Goal: Communication & Community: Ask a question

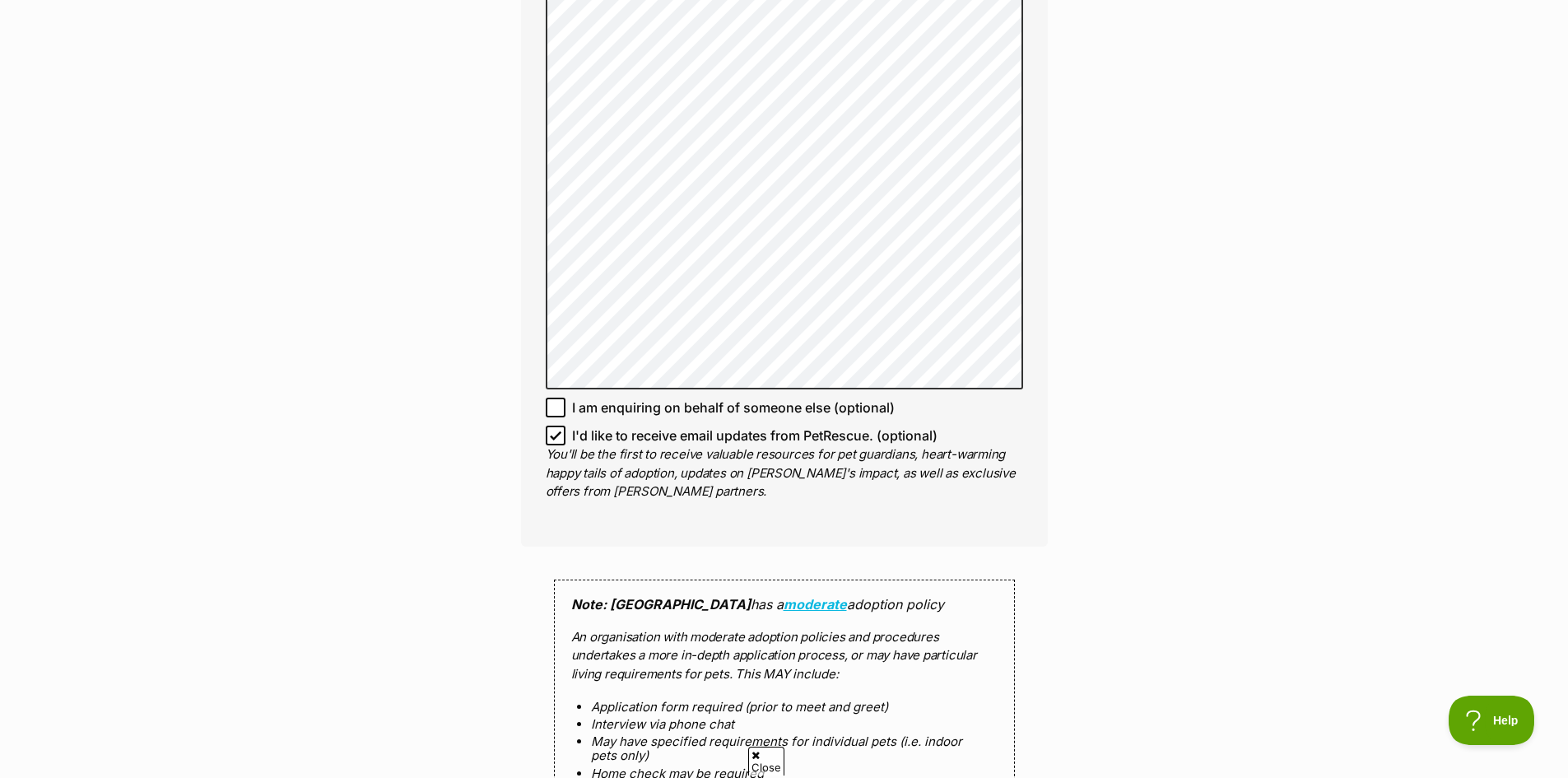
scroll to position [1482, 0]
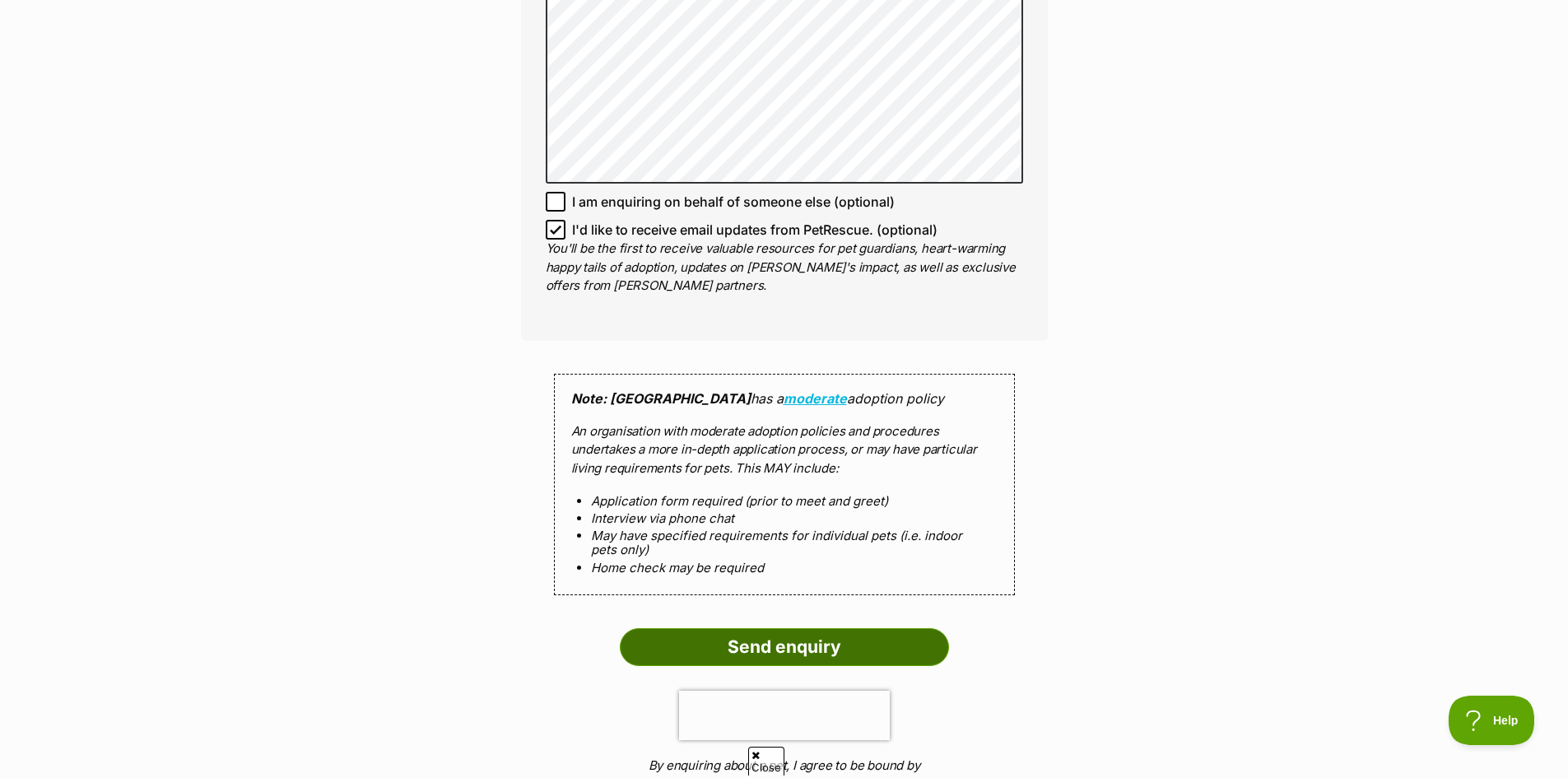
click at [804, 630] on input "Send enquiry" at bounding box center [785, 648] width 330 height 38
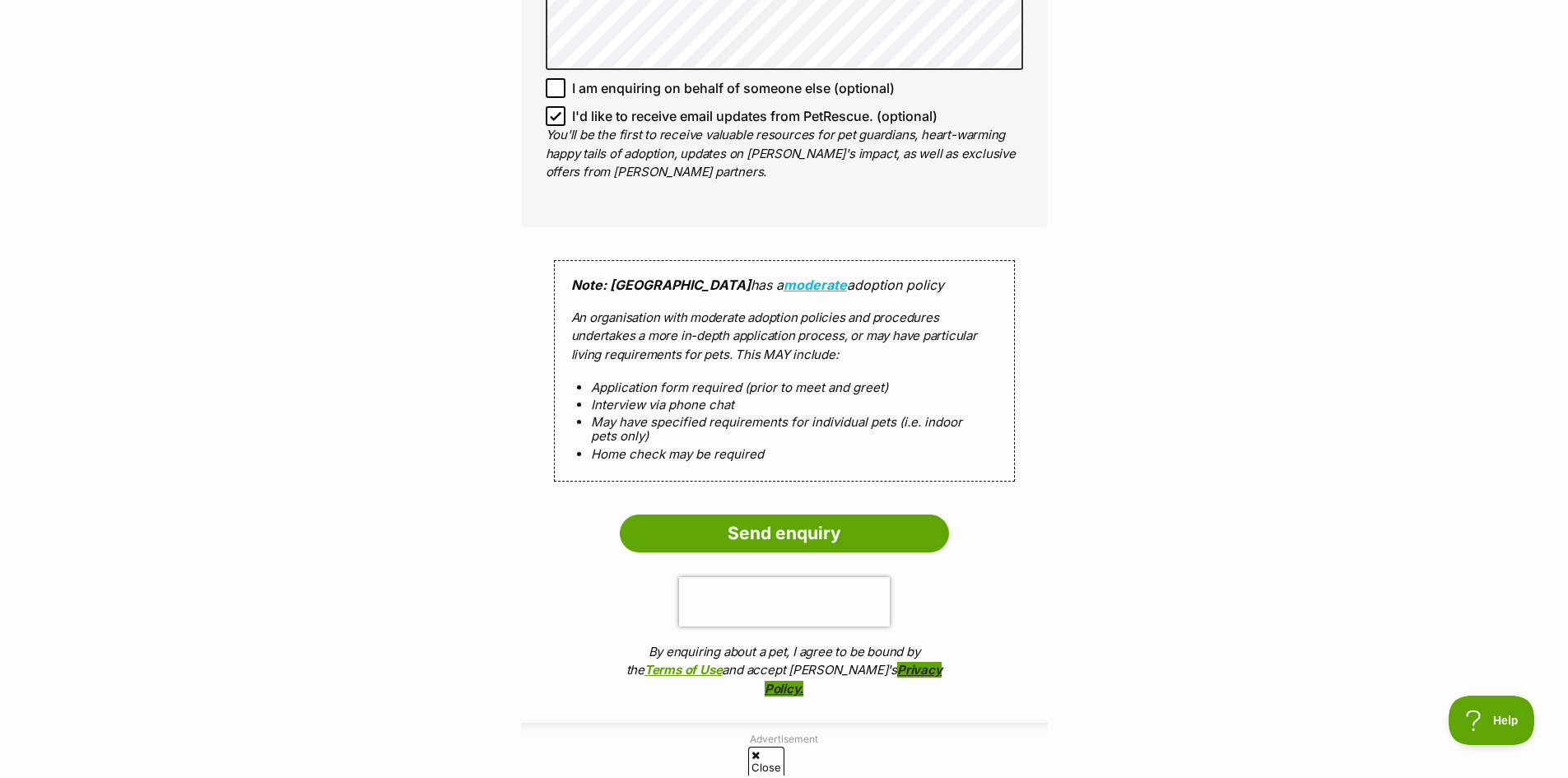
scroll to position [1647, 0]
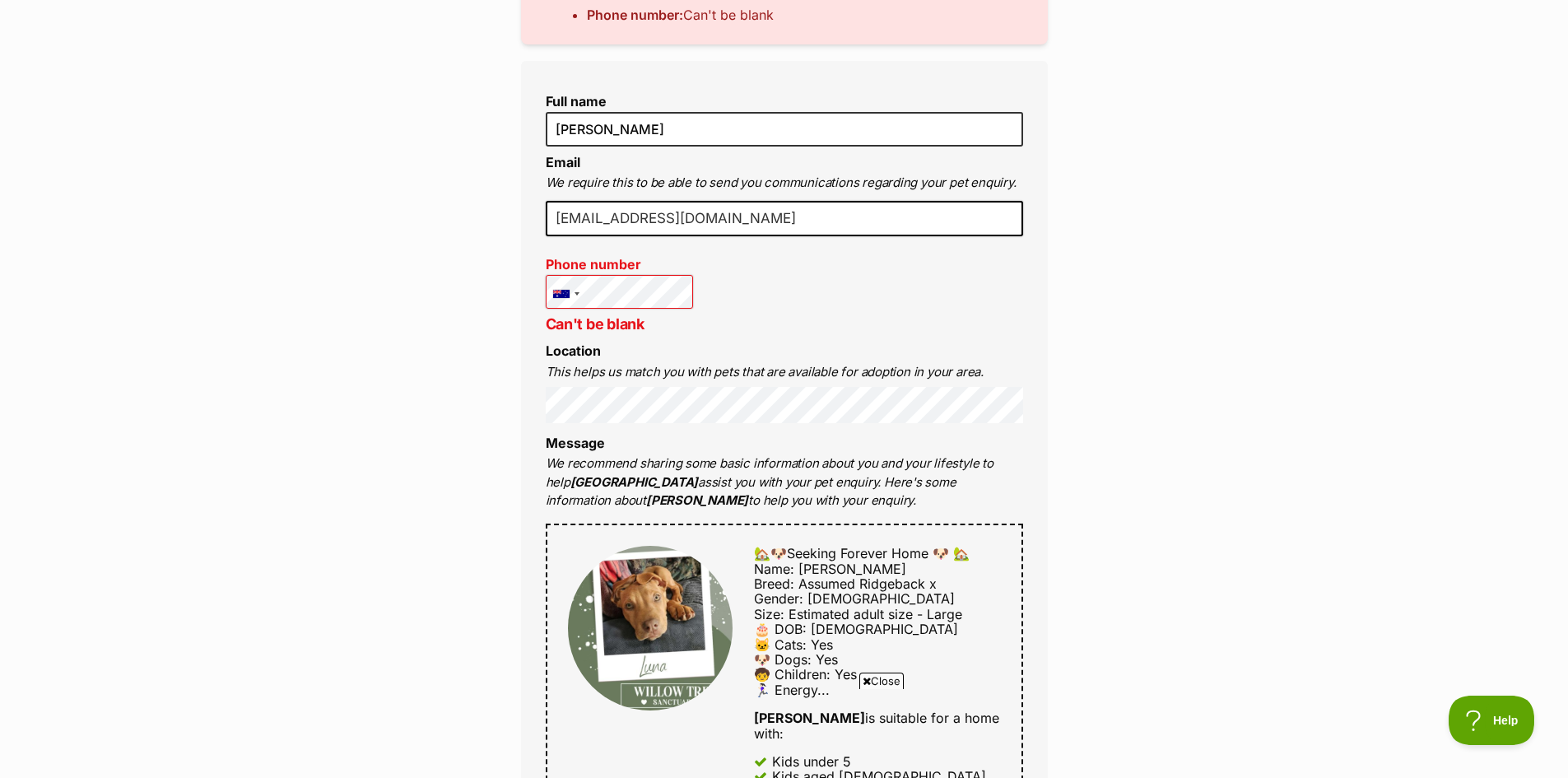
scroll to position [494, 0]
click at [615, 319] on p "Can't be blank" at bounding box center [619, 324] width 148 height 22
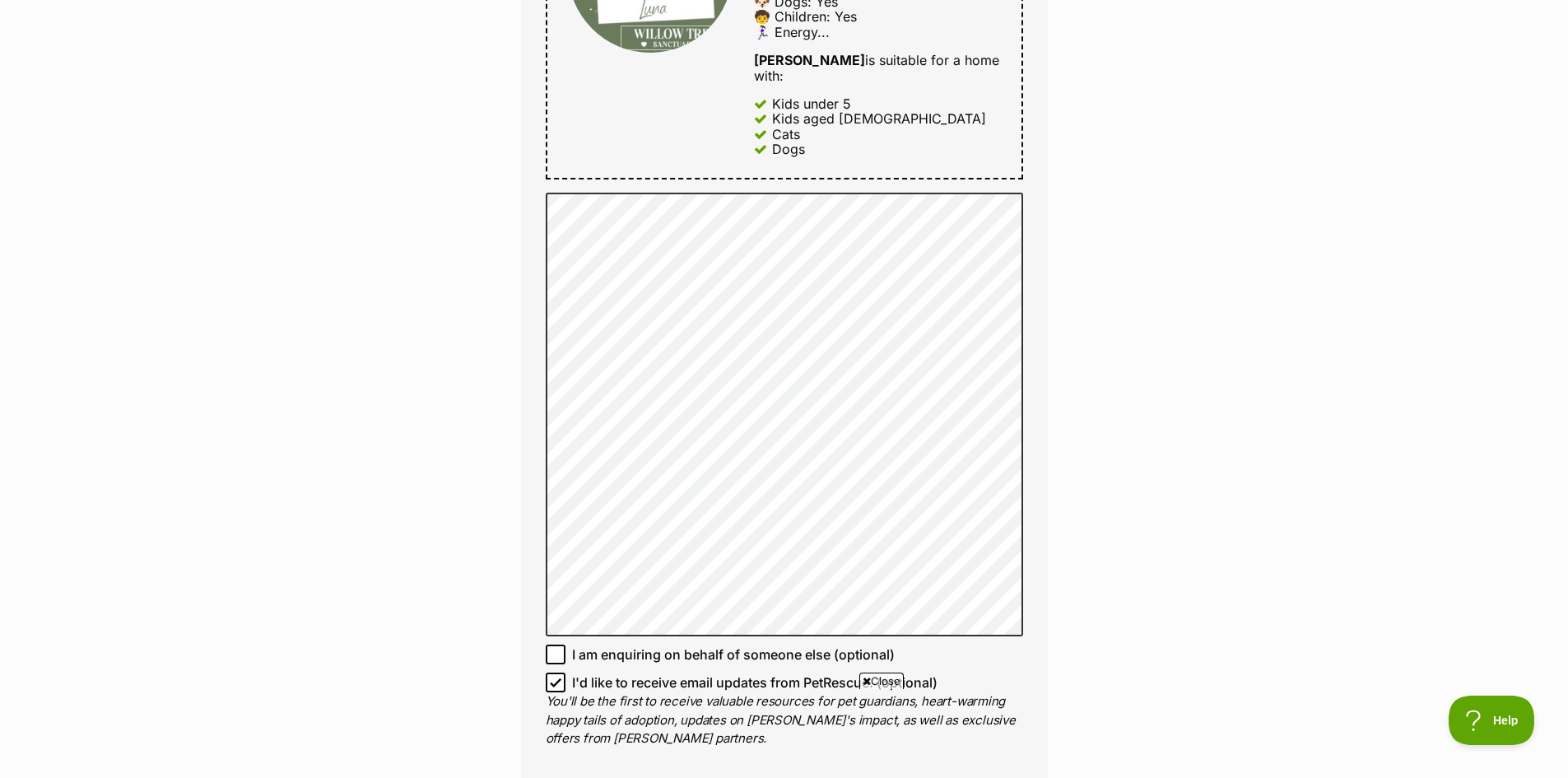
scroll to position [1647, 0]
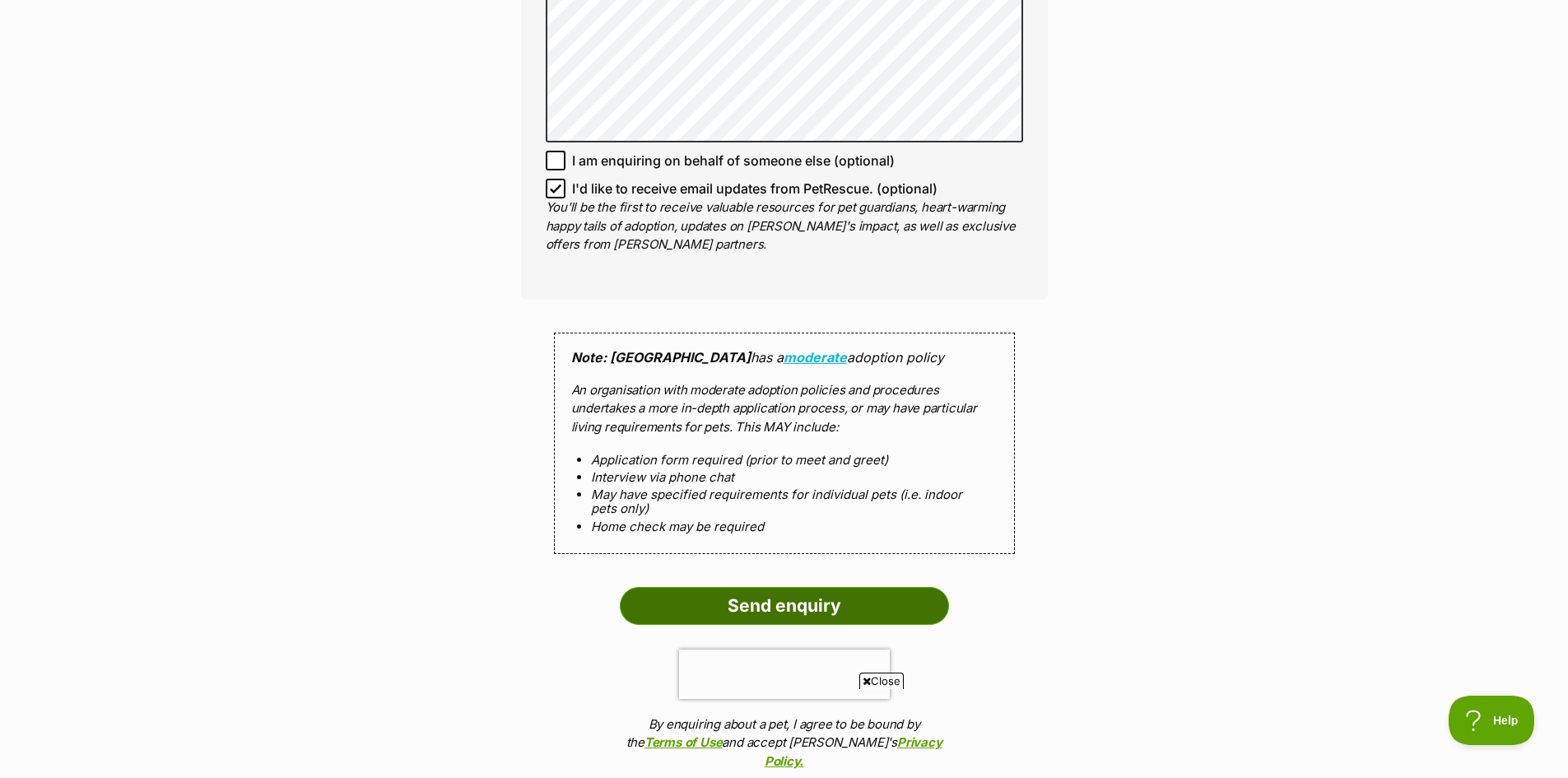
click at [748, 590] on input "Send enquiry" at bounding box center [785, 607] width 330 height 38
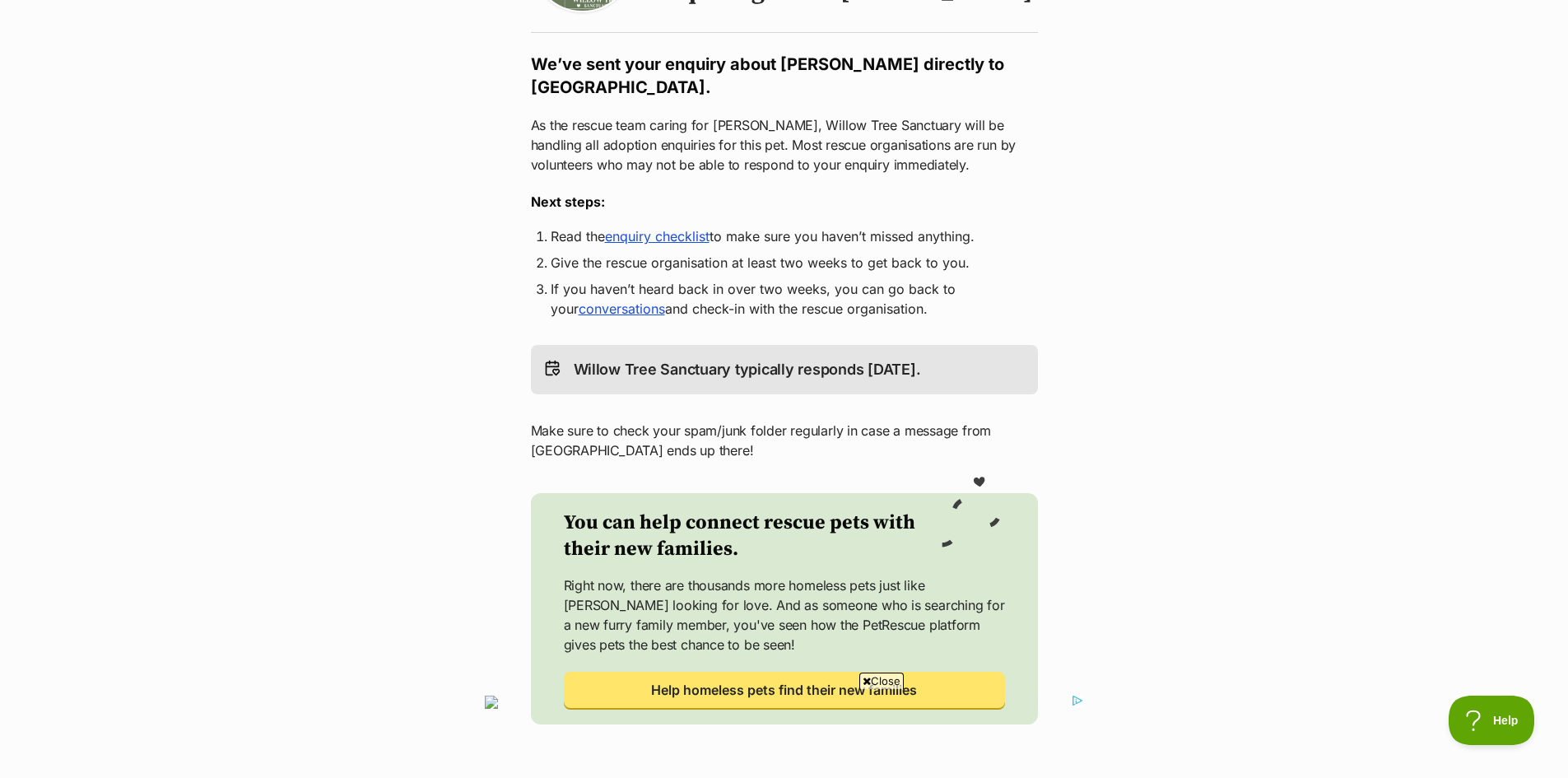
click at [675, 239] on link "enquiry checklist" at bounding box center [657, 236] width 105 height 16
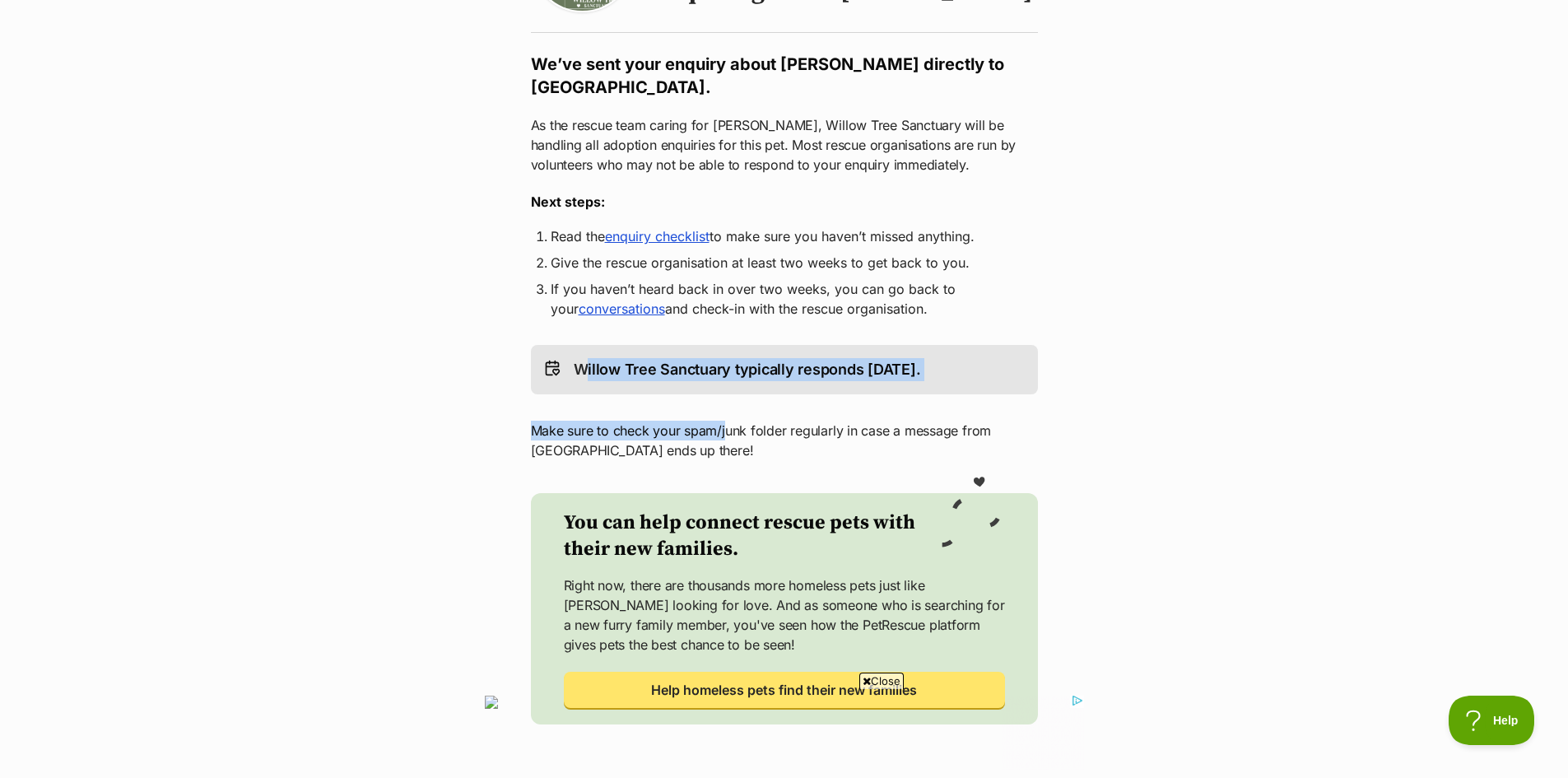
drag, startPoint x: 578, startPoint y: 374, endPoint x: 742, endPoint y: 425, distance: 171.7
click at [758, 409] on div "Return to Luna's profile Woof! Meow! Thank you for enquiring about Luna We’ve s…" at bounding box center [784, 313] width 527 height 822
click at [707, 424] on div "Return to Luna's profile Woof! Meow! Thank you for enquiring about Luna We’ve s…" at bounding box center [784, 313] width 527 height 822
